Goal: Task Accomplishment & Management: Manage account settings

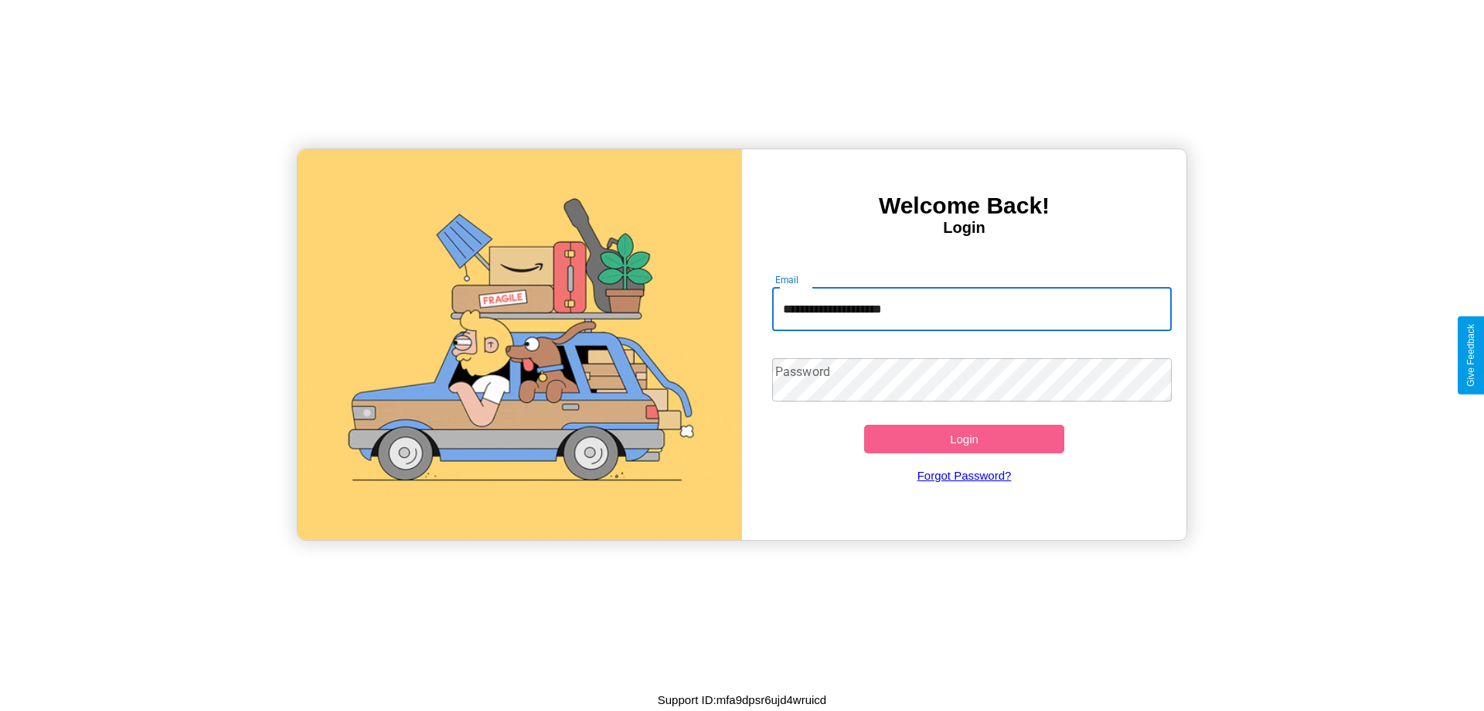
type input "**********"
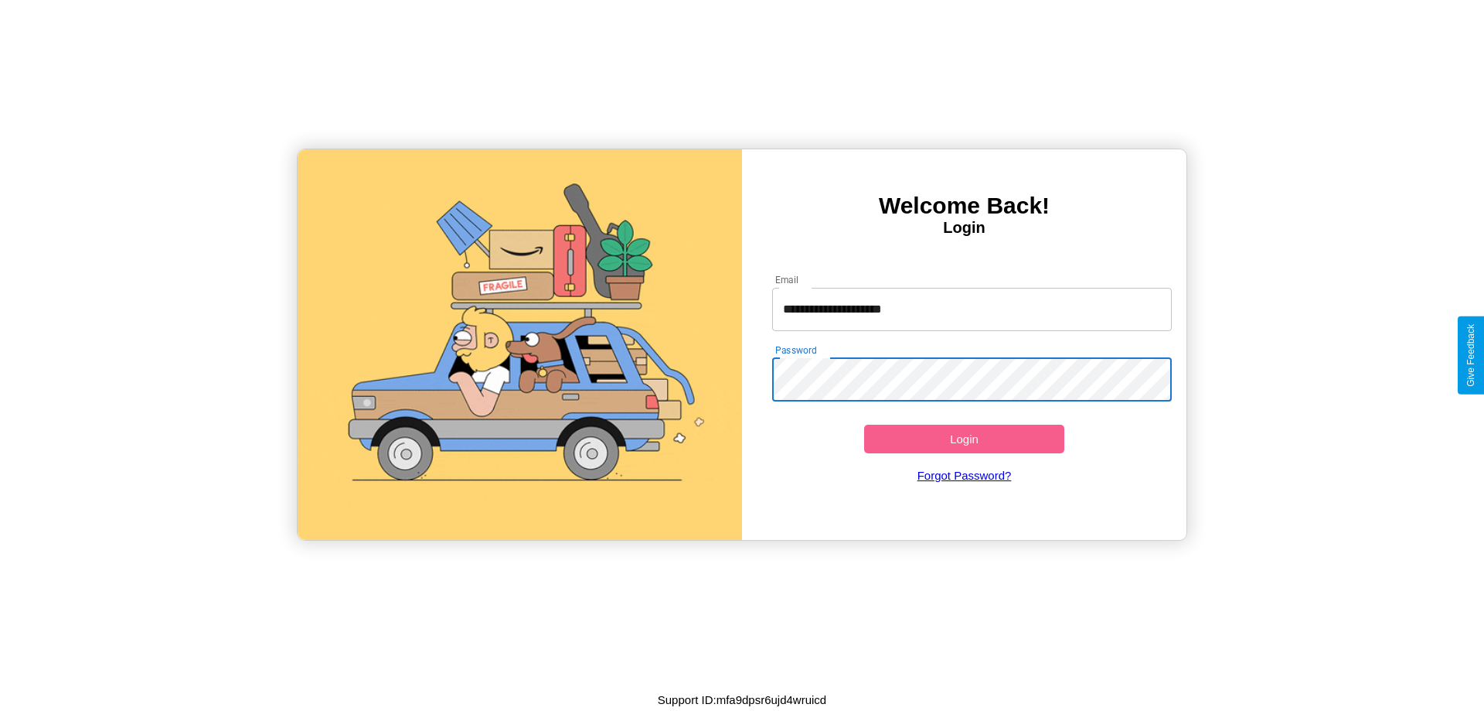
click at [964, 438] on button "Login" at bounding box center [964, 438] width 200 height 29
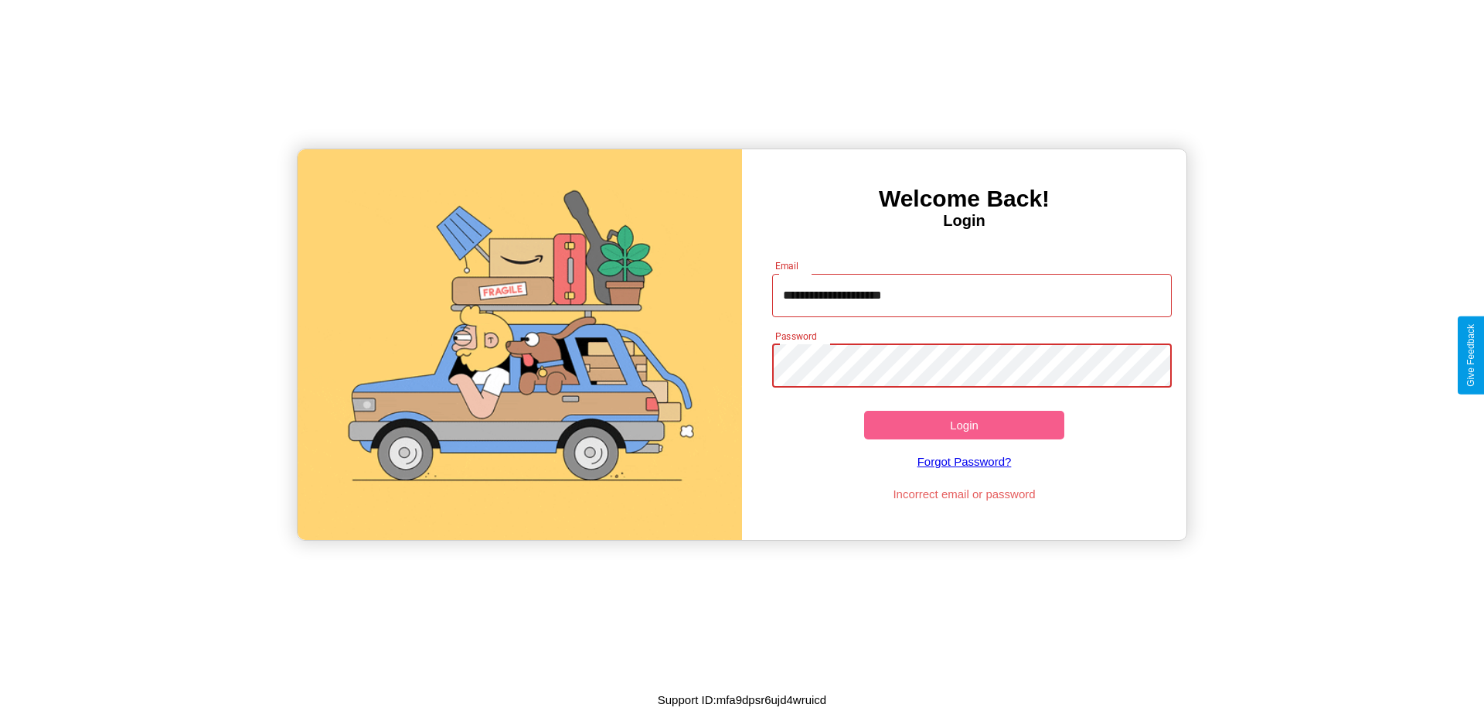
click at [964, 424] on button "Login" at bounding box center [964, 425] width 200 height 29
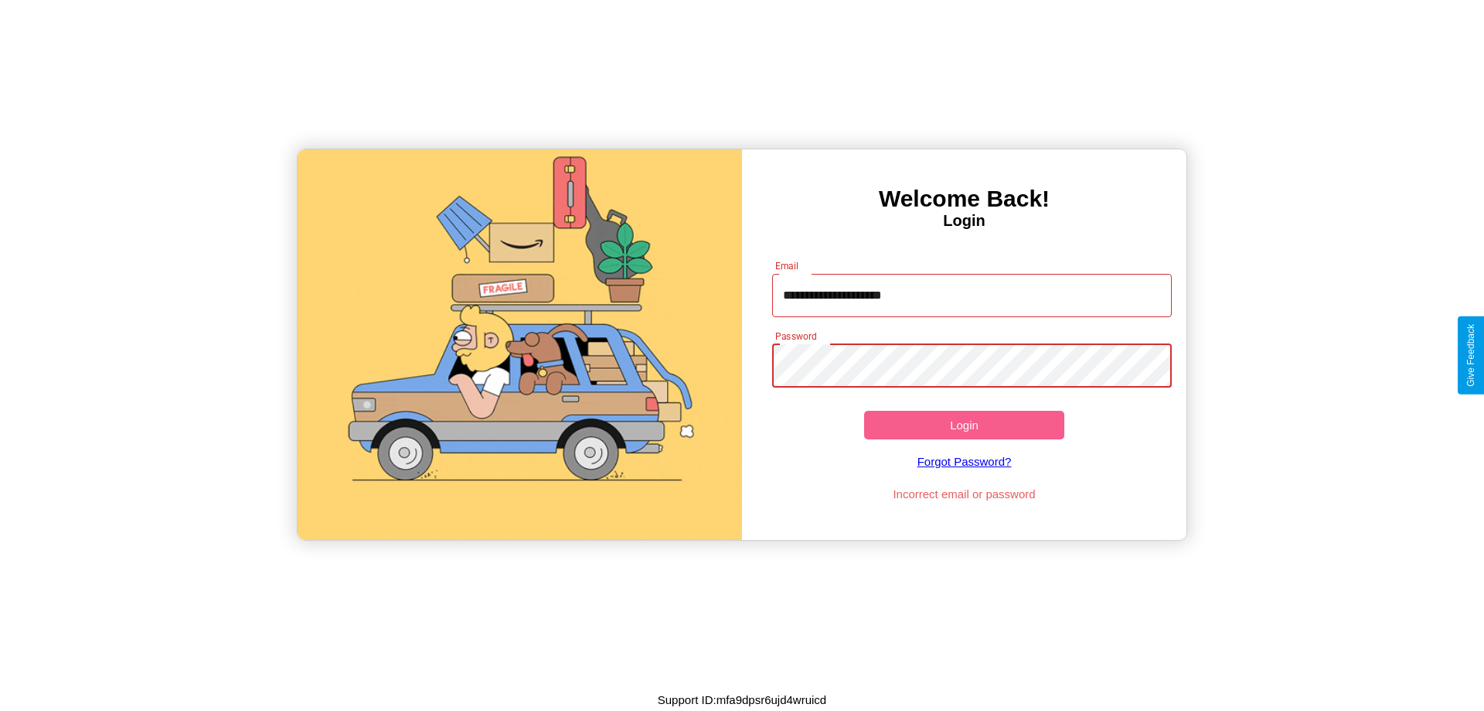
click at [964, 424] on button "Login" at bounding box center [964, 425] width 200 height 29
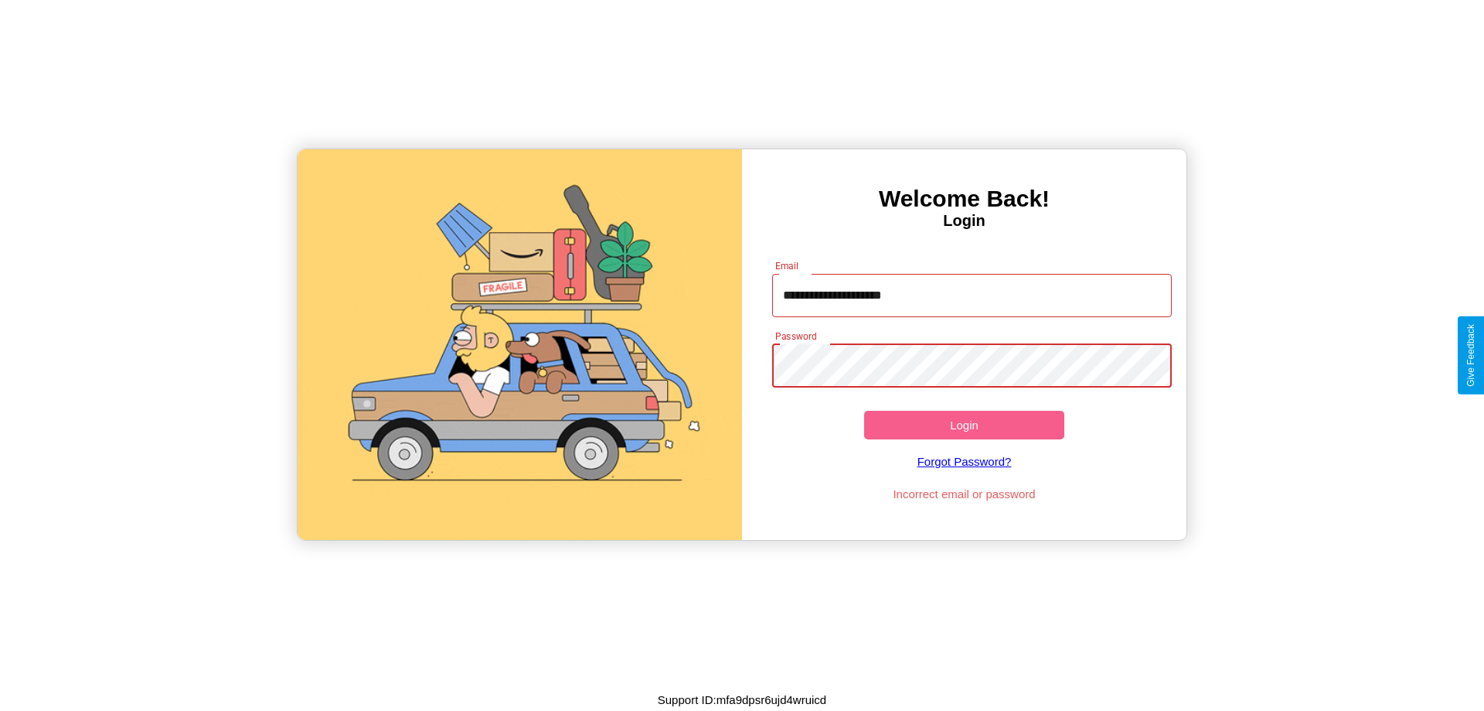
click at [964, 424] on button "Login" at bounding box center [964, 425] width 200 height 29
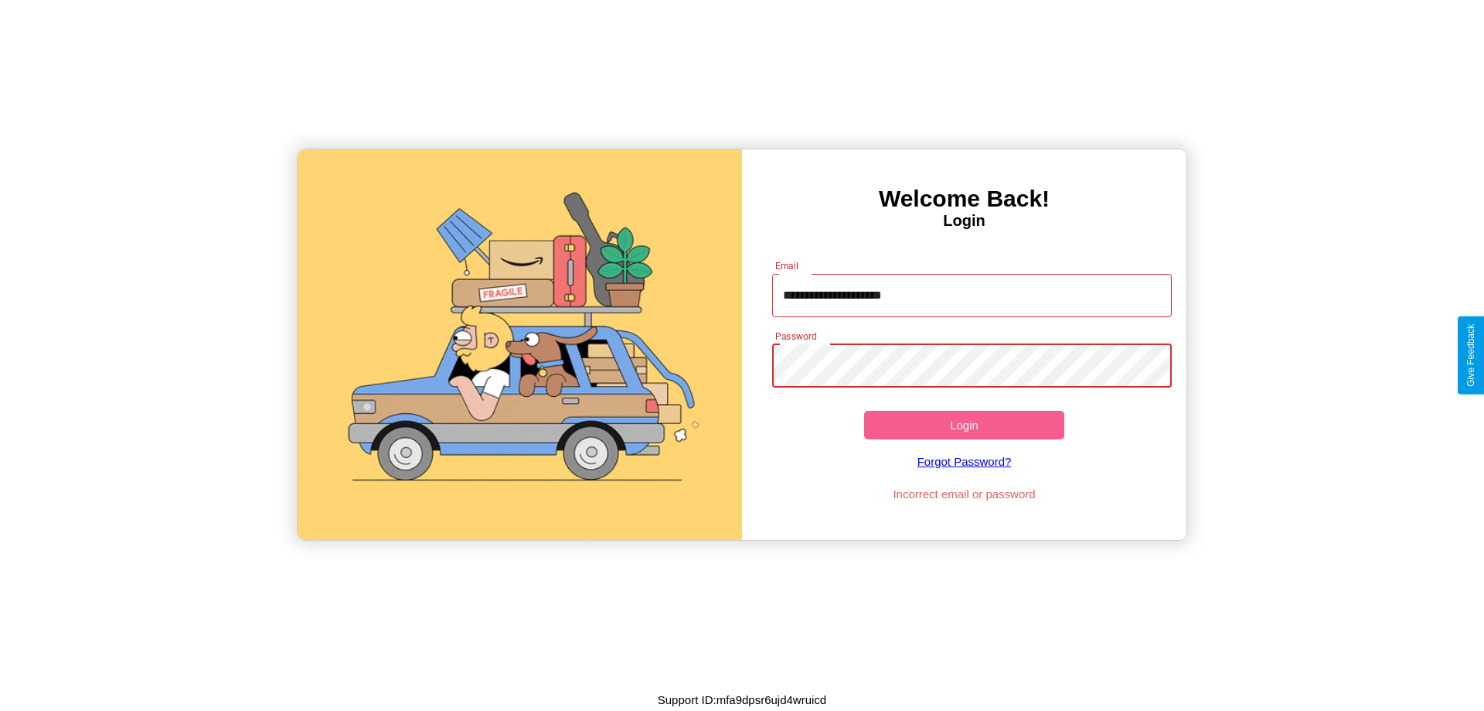
click at [964, 424] on button "Login" at bounding box center [964, 425] width 200 height 29
